Goal: Transaction & Acquisition: Purchase product/service

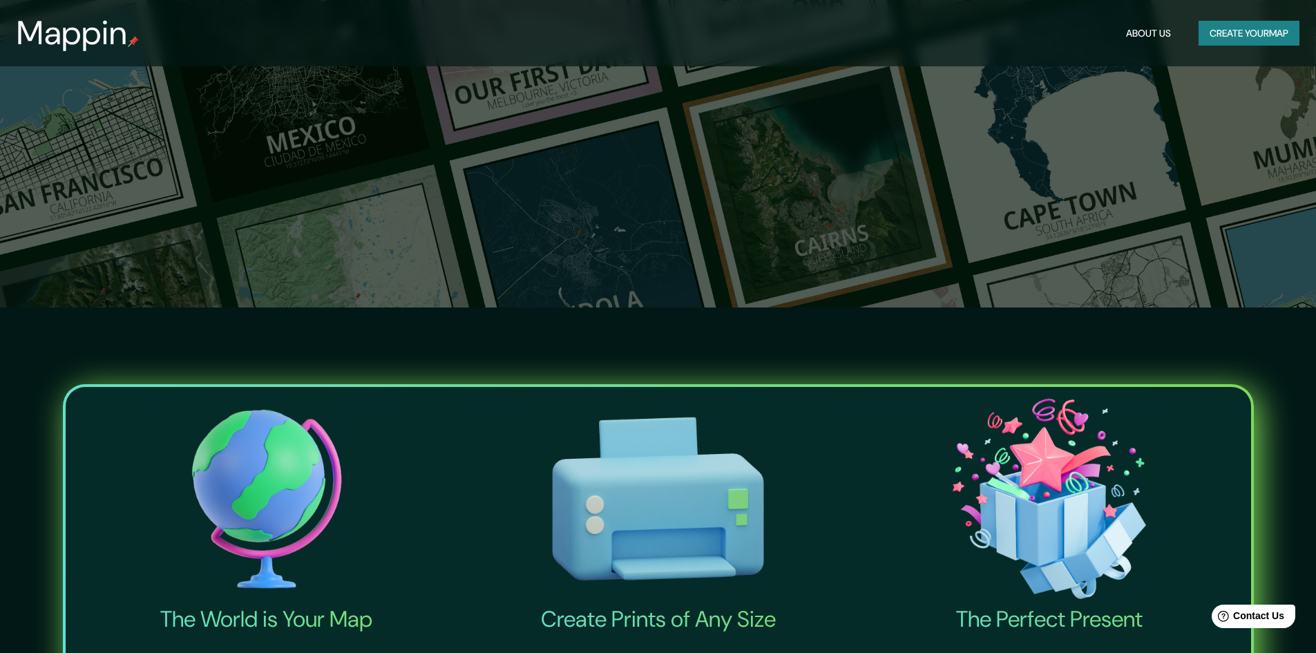
scroll to position [691, 0]
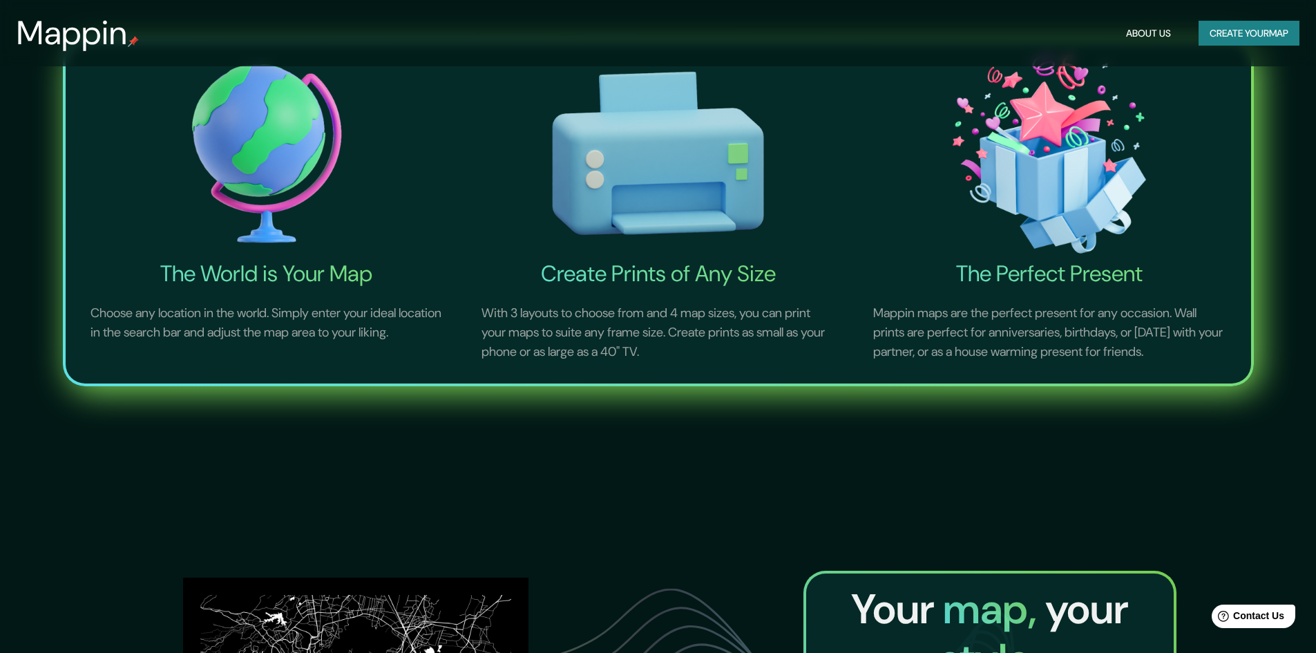
click at [281, 209] on img at bounding box center [267, 154] width 386 height 214
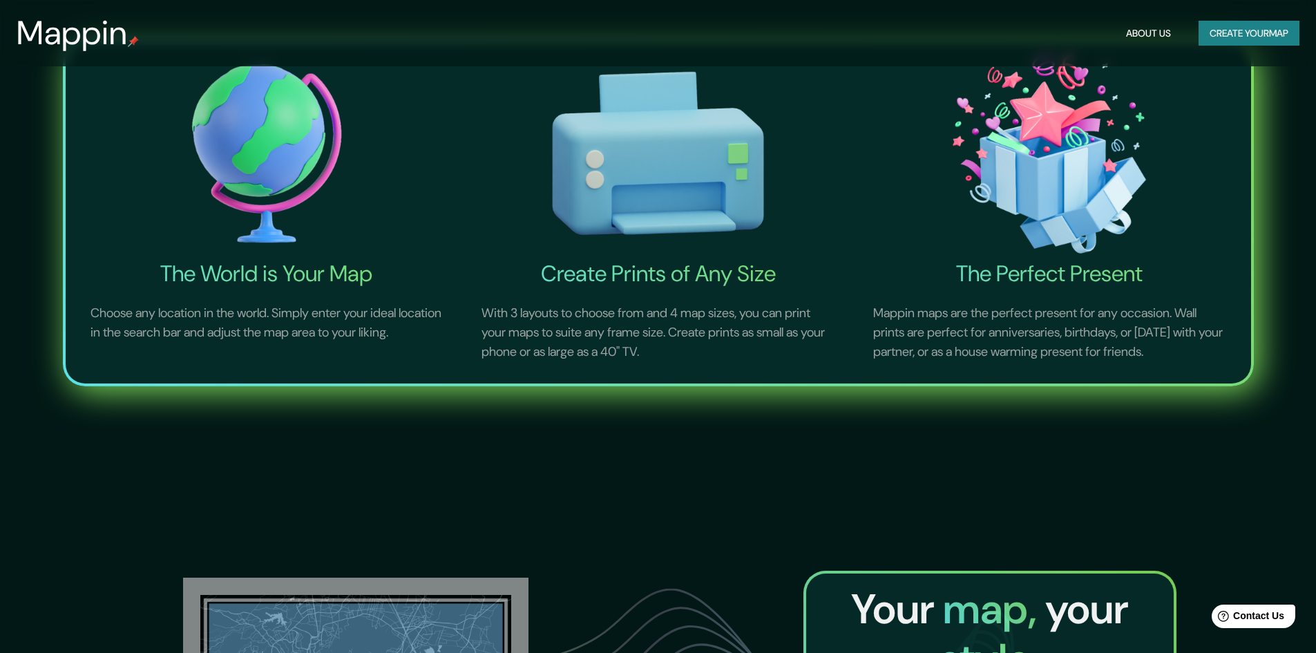
click at [256, 162] on img at bounding box center [267, 154] width 386 height 214
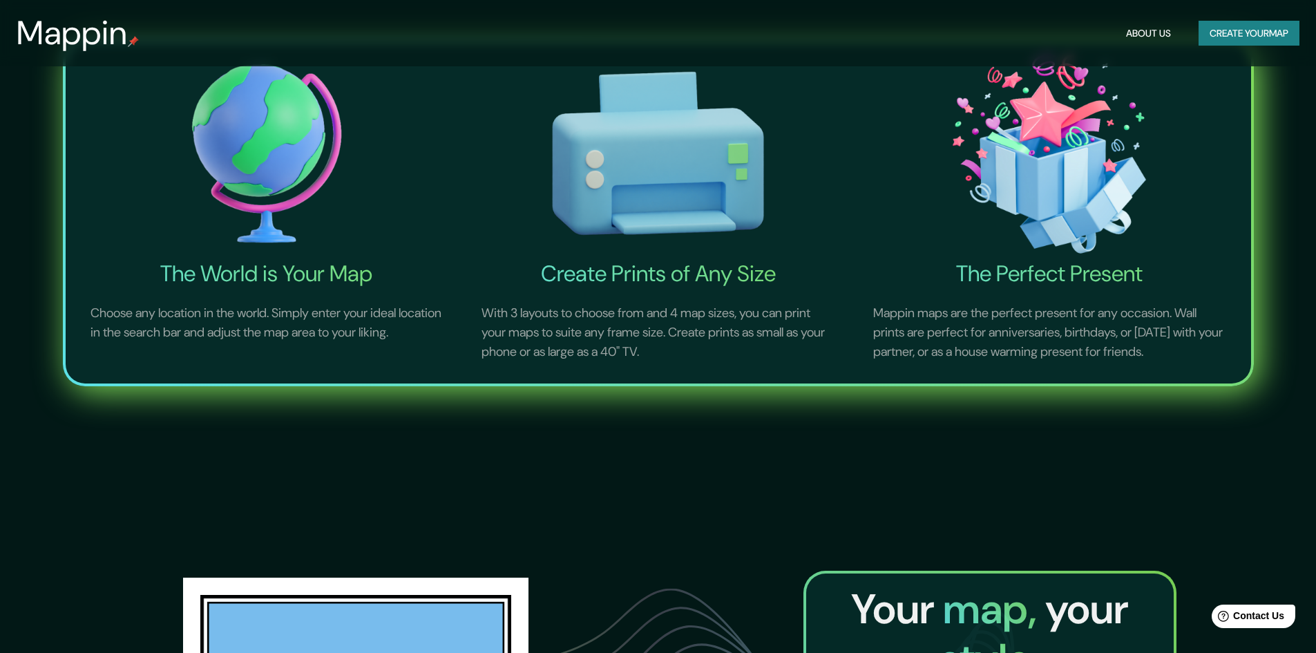
scroll to position [829, 0]
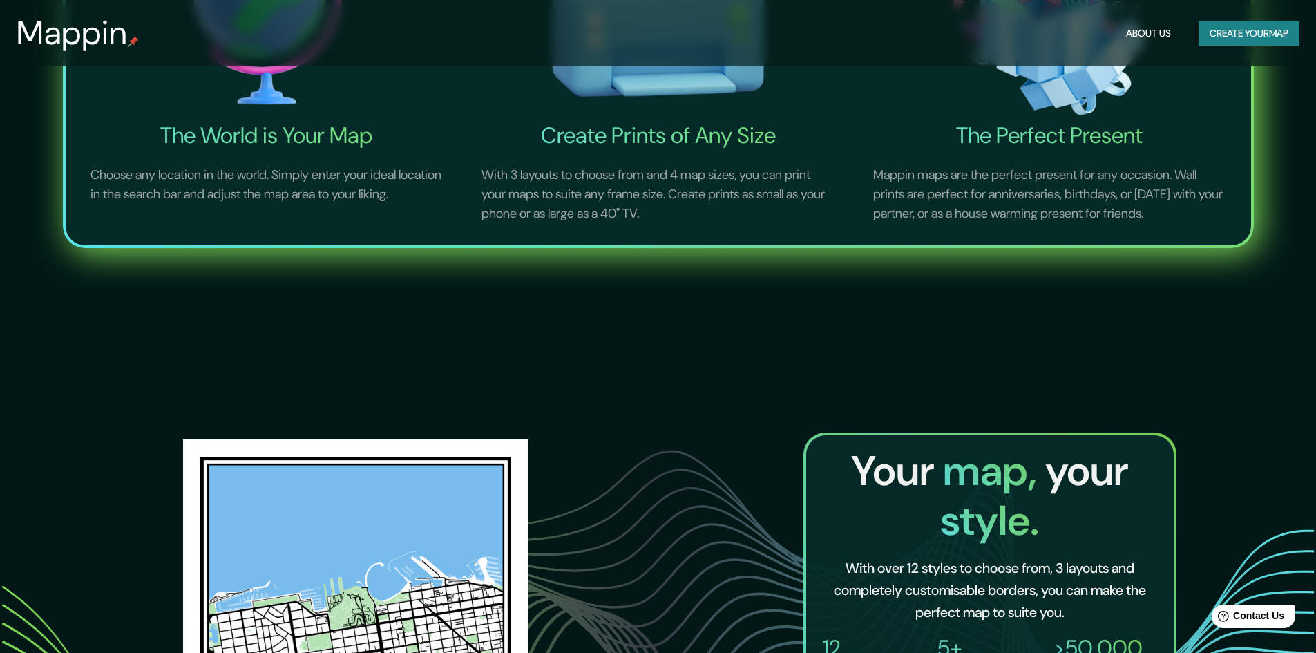
click at [291, 135] on h4 "The World is Your Map" at bounding box center [267, 136] width 386 height 28
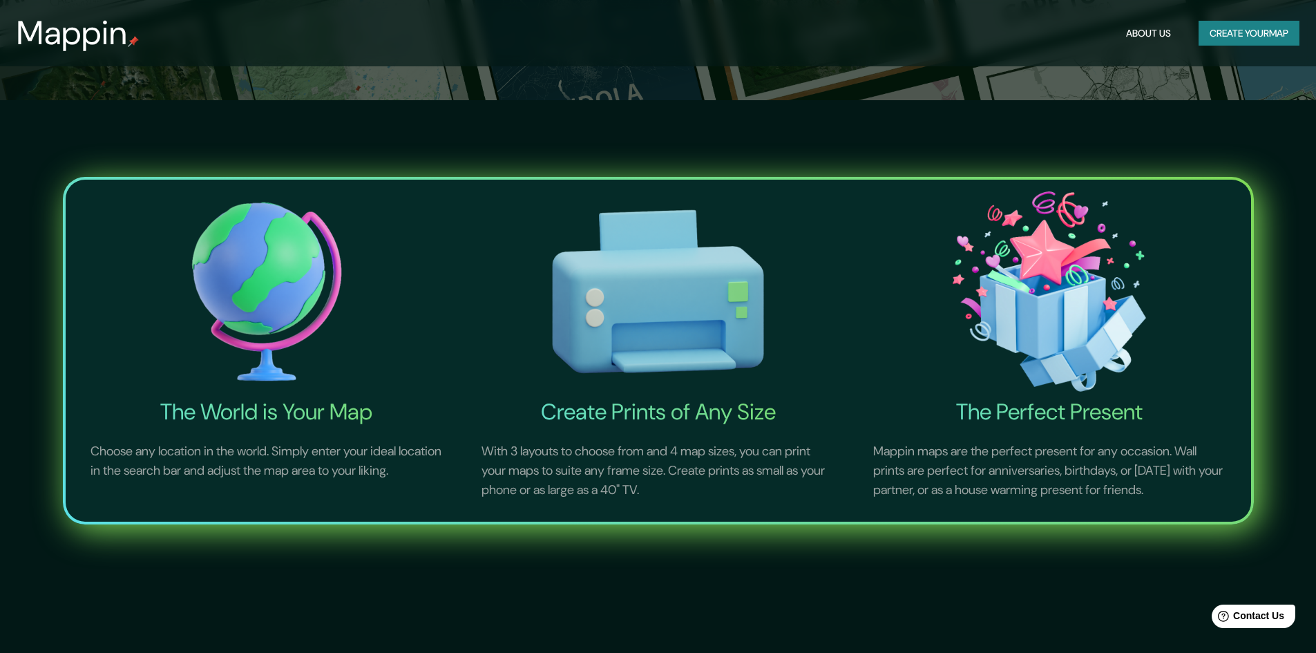
scroll to position [346, 0]
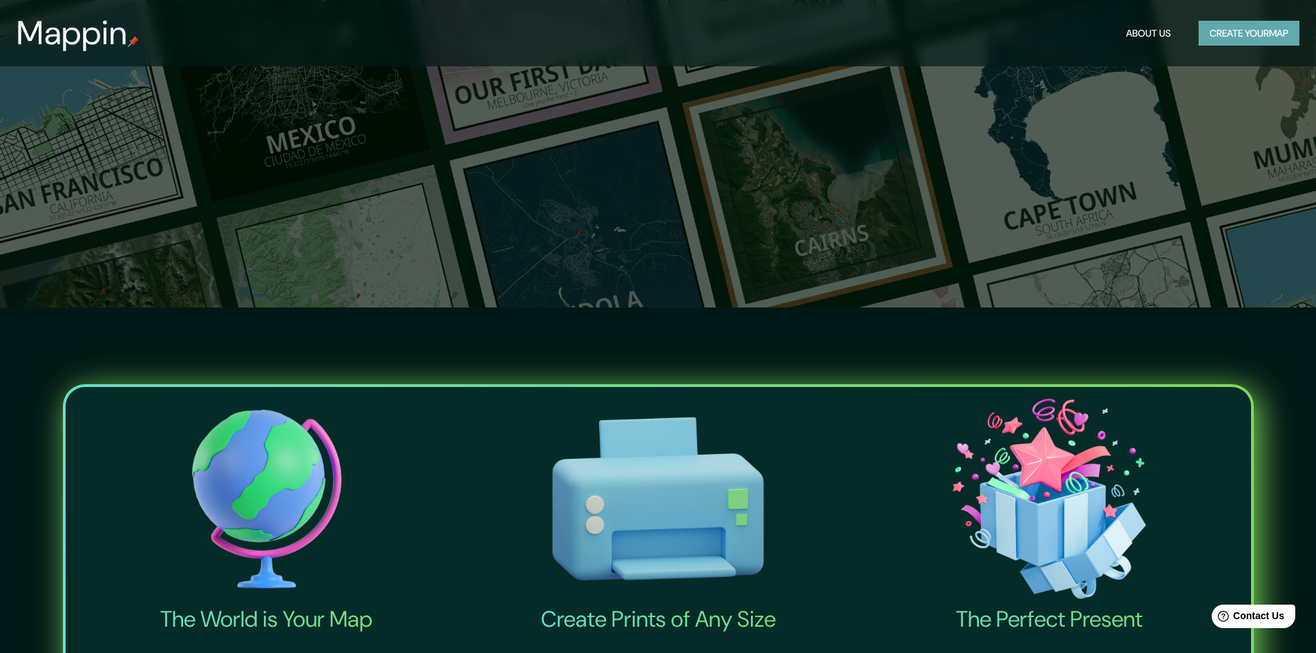
click at [1223, 35] on button "Create your map" at bounding box center [1249, 34] width 101 height 26
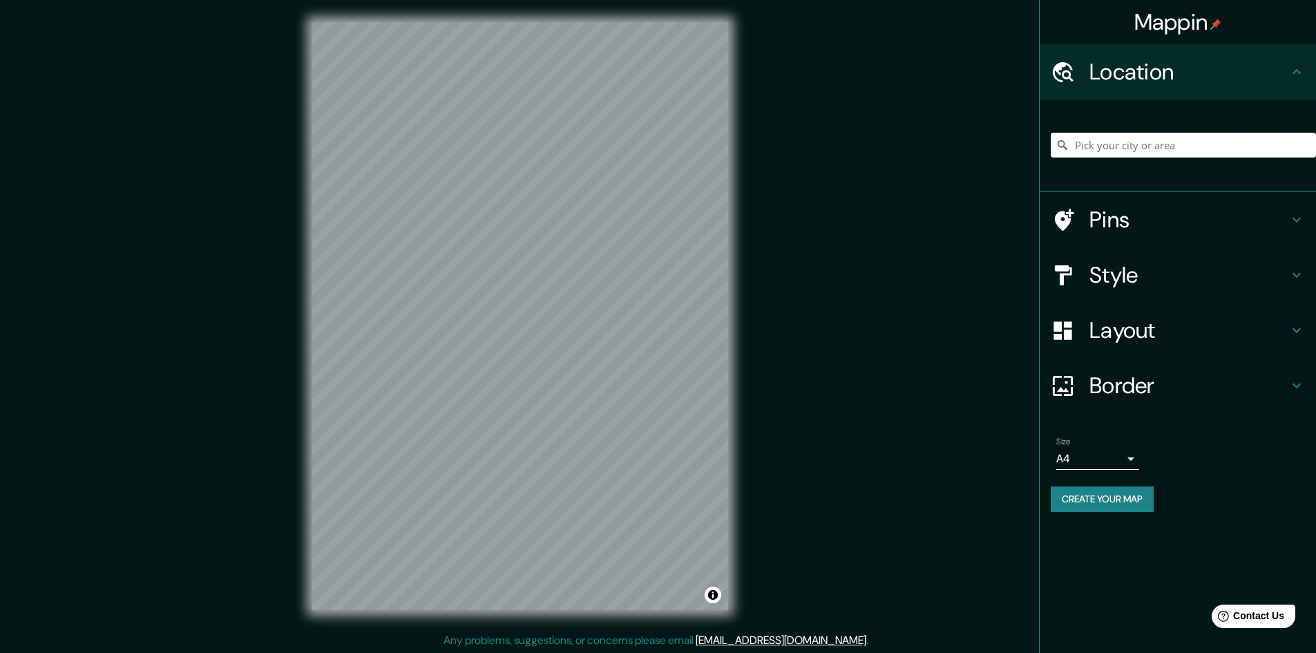
click at [1099, 158] on input "Pick your city or area" at bounding box center [1183, 145] width 265 height 25
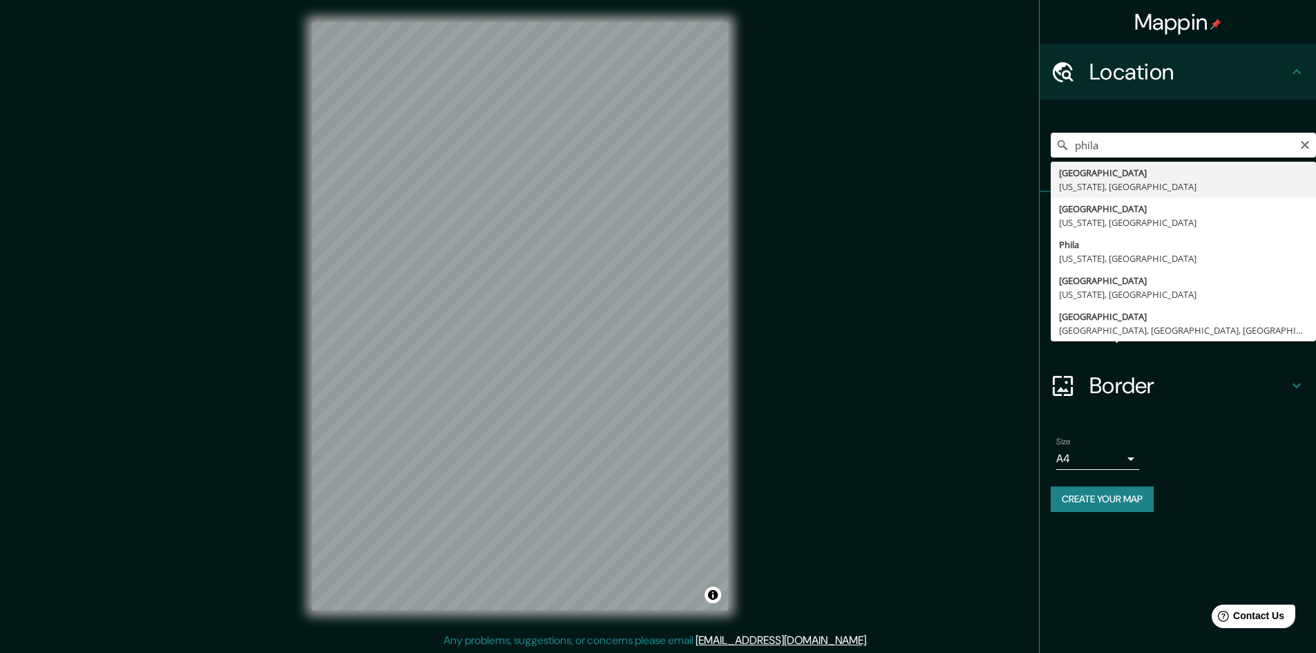
type input "[GEOGRAPHIC_DATA], [US_STATE], [GEOGRAPHIC_DATA]"
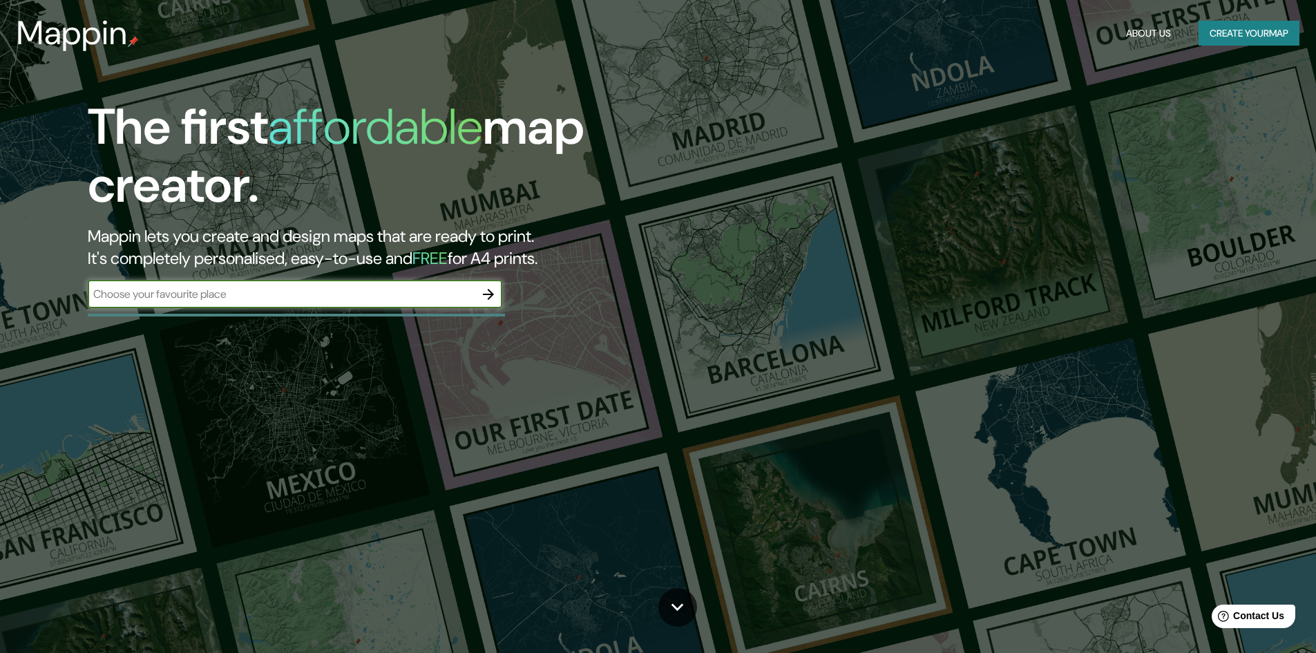
click at [38, 5] on header "Mappin About Us Create your map" at bounding box center [658, 33] width 1316 height 66
